Goal: Information Seeking & Learning: Understand process/instructions

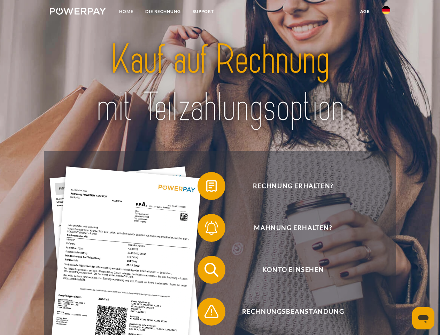
click at [78, 12] on img at bounding box center [78, 11] width 56 height 7
click at [386, 12] on img at bounding box center [386, 10] width 8 height 8
click at [365, 11] on link "agb" at bounding box center [365, 11] width 22 height 13
click at [206, 187] on span at bounding box center [201, 185] width 35 height 35
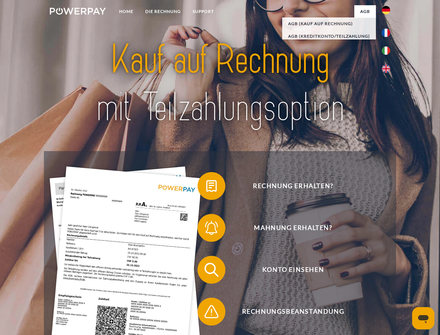
click at [206, 229] on span at bounding box center [201, 227] width 35 height 35
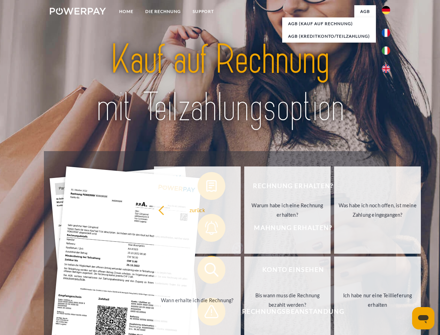
click at [244, 271] on link "Bis wann muss die Rechnung bezahlt werden?" at bounding box center [287, 299] width 87 height 87
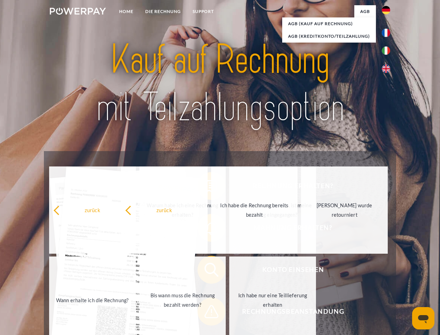
click at [206, 313] on span at bounding box center [201, 311] width 35 height 35
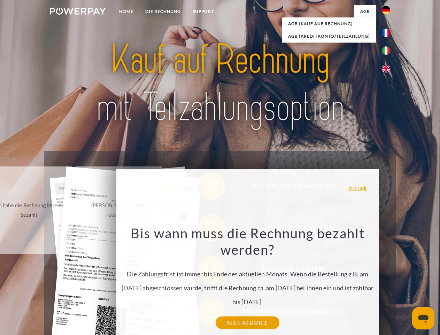
click at [423, 318] on icon "Messaging-Fenster öffnen" at bounding box center [423, 319] width 10 height 8
